Goal: Find specific page/section: Find specific page/section

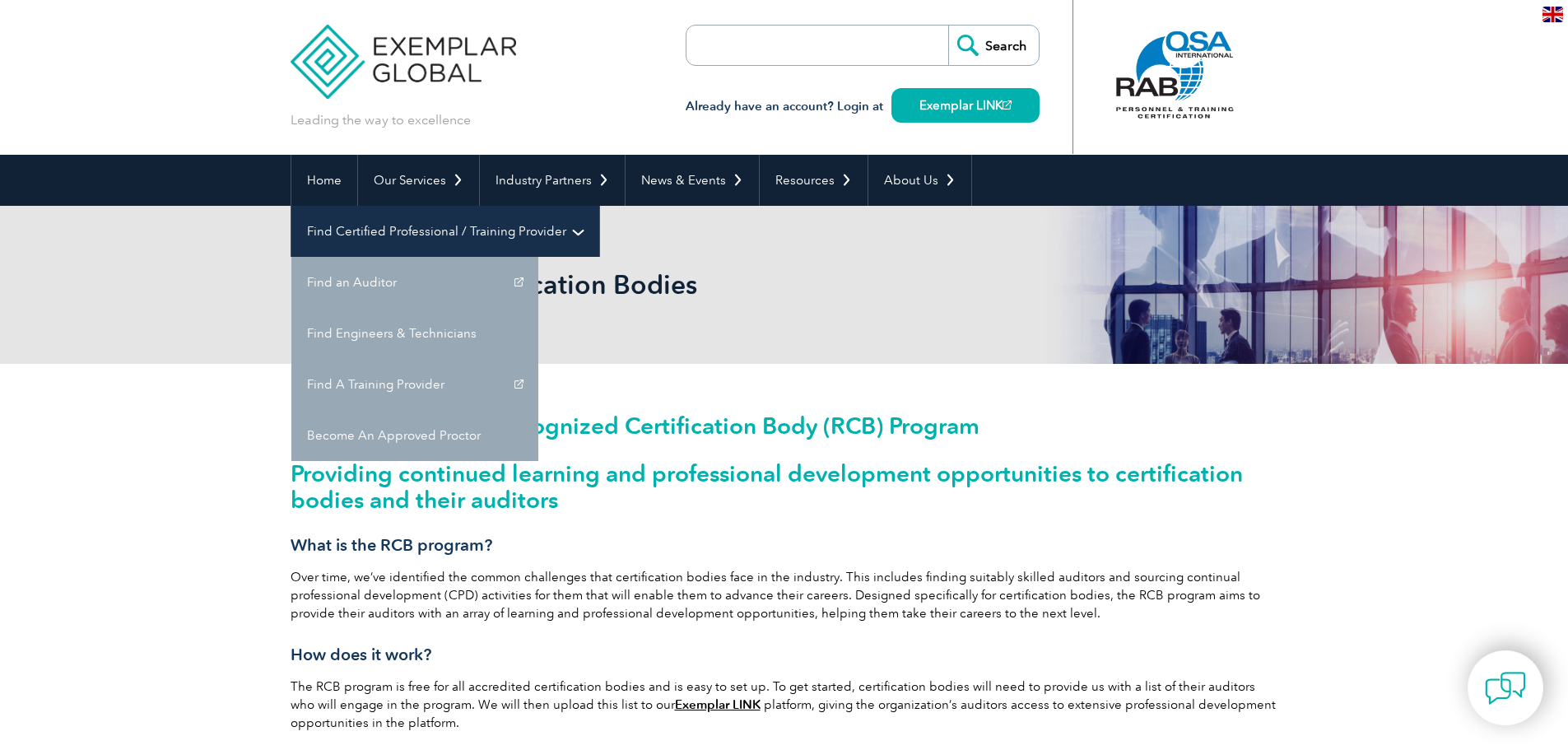
click at [600, 206] on link "Find Certified Professional / Training Provider" at bounding box center [446, 231] width 308 height 51
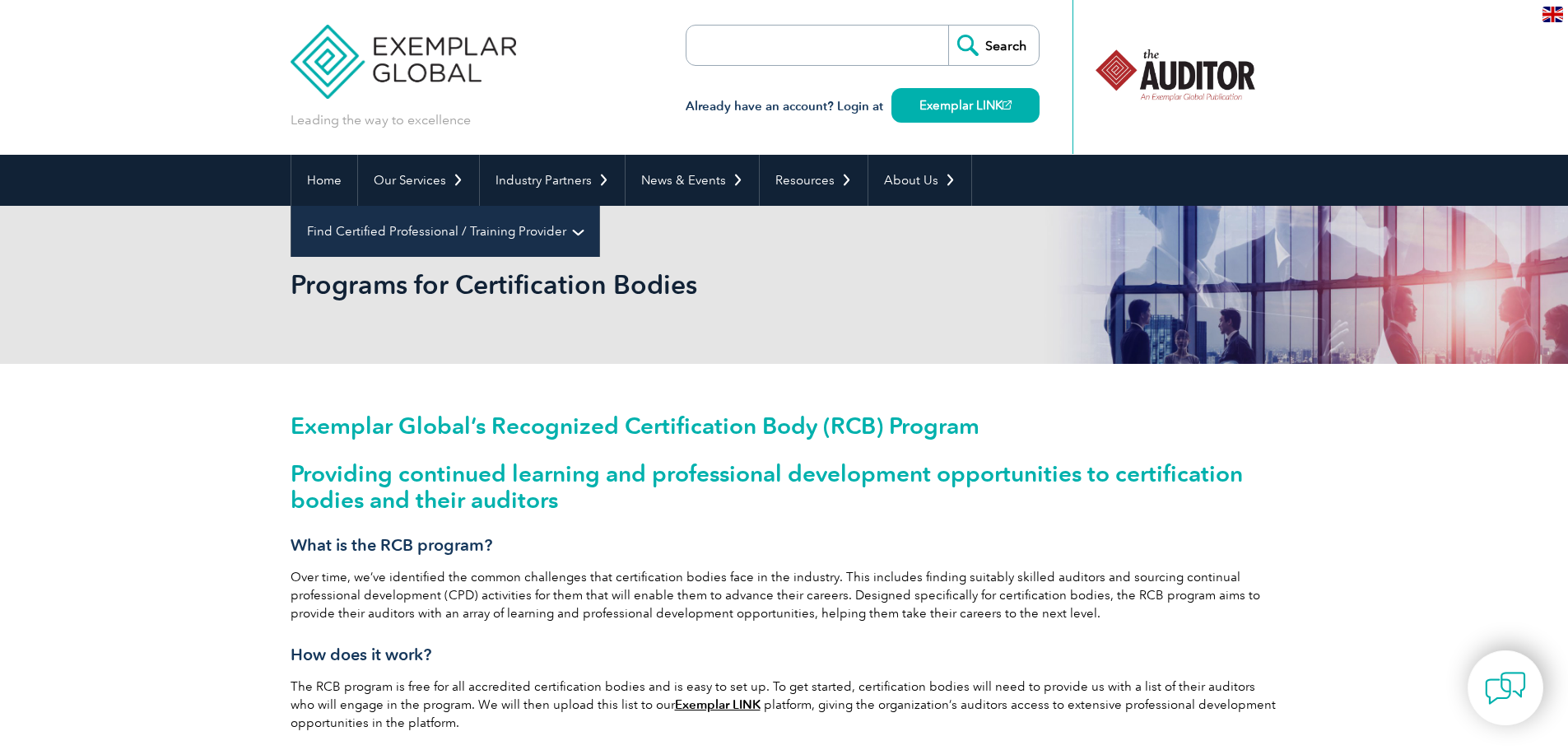
click at [600, 206] on link "Find Certified Professional / Training Provider" at bounding box center [446, 231] width 308 height 51
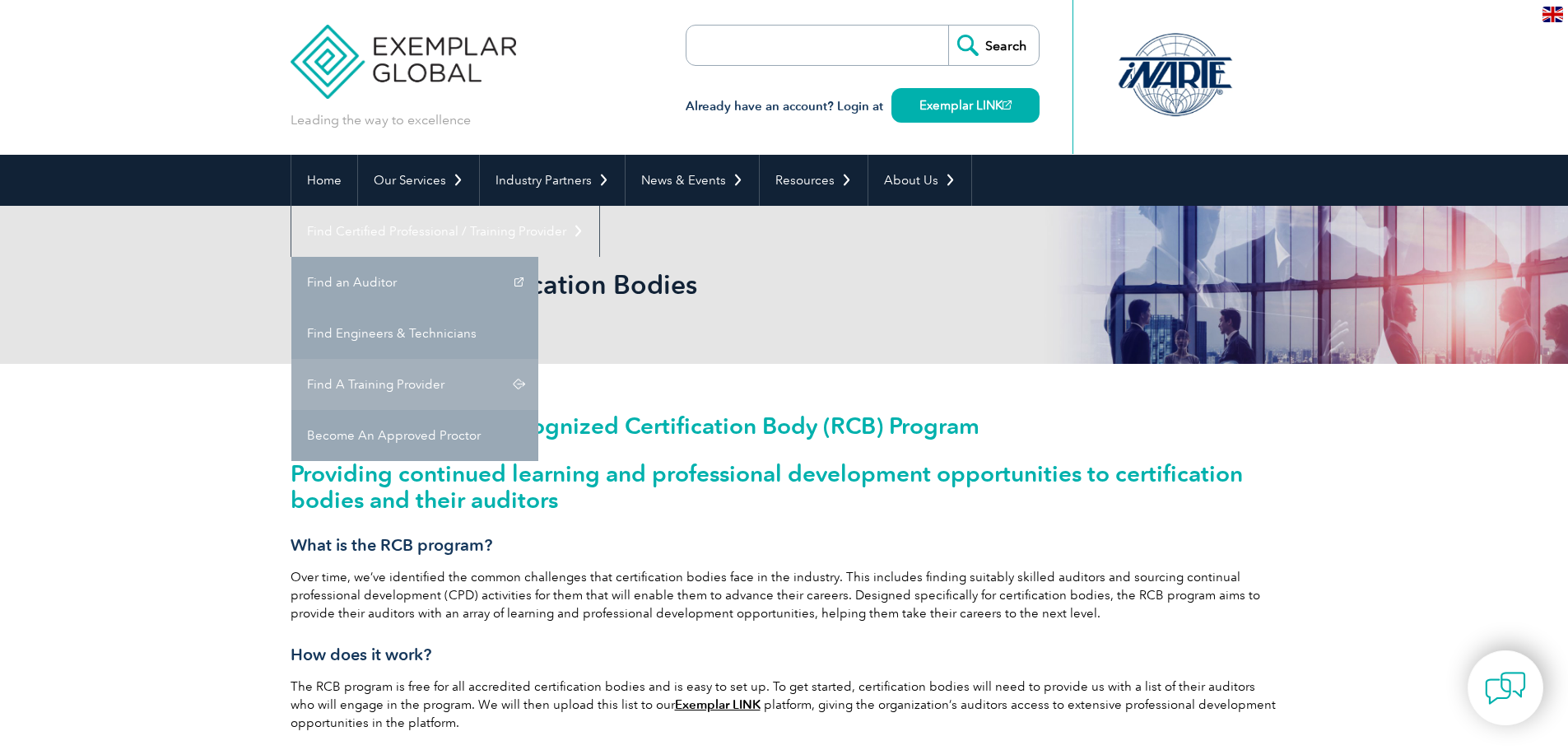
click at [538, 359] on link "Find A Training Provider" at bounding box center [415, 384] width 247 height 51
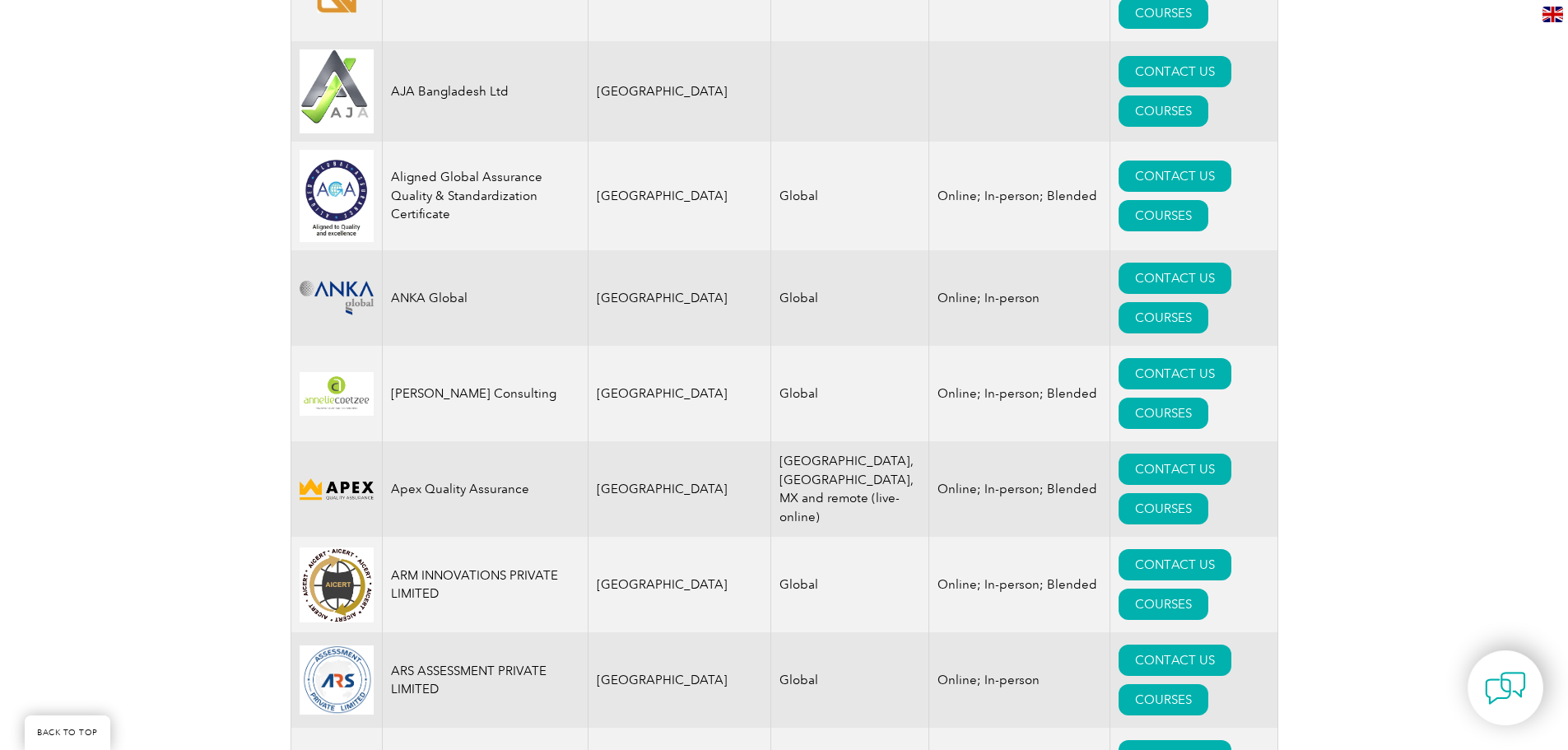
scroll to position [1810, 0]
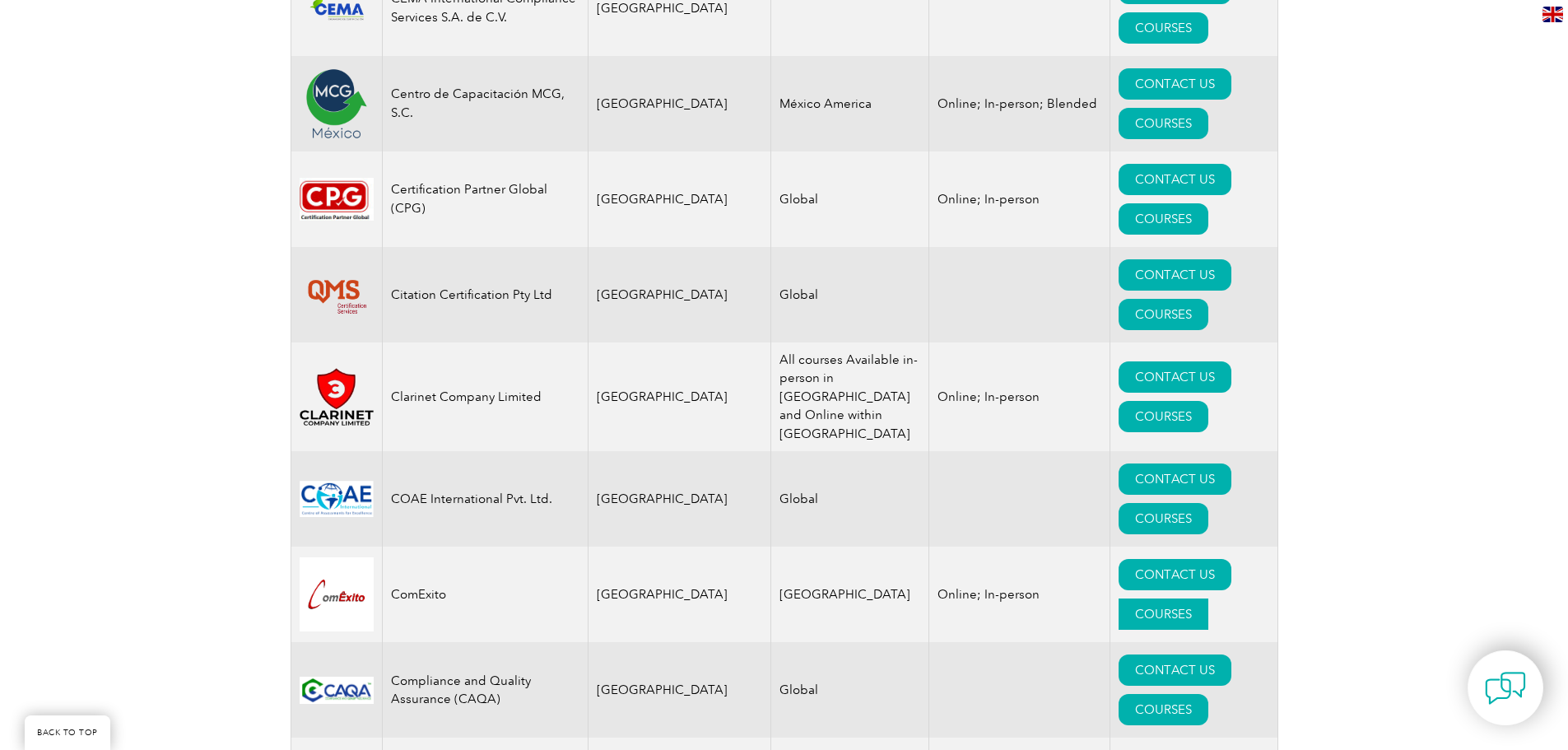
scroll to position [5515, 0]
